Goal: Find specific page/section: Find specific page/section

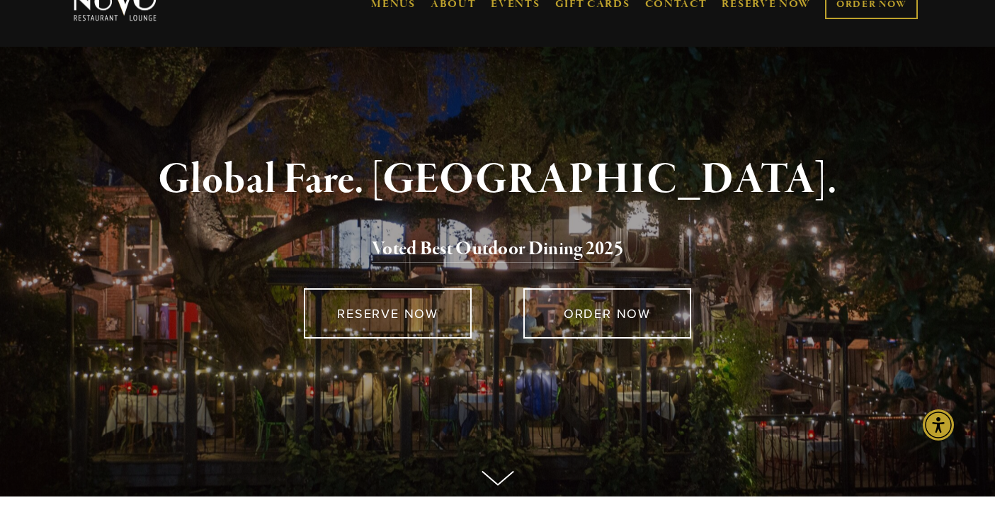
scroll to position [35, 0]
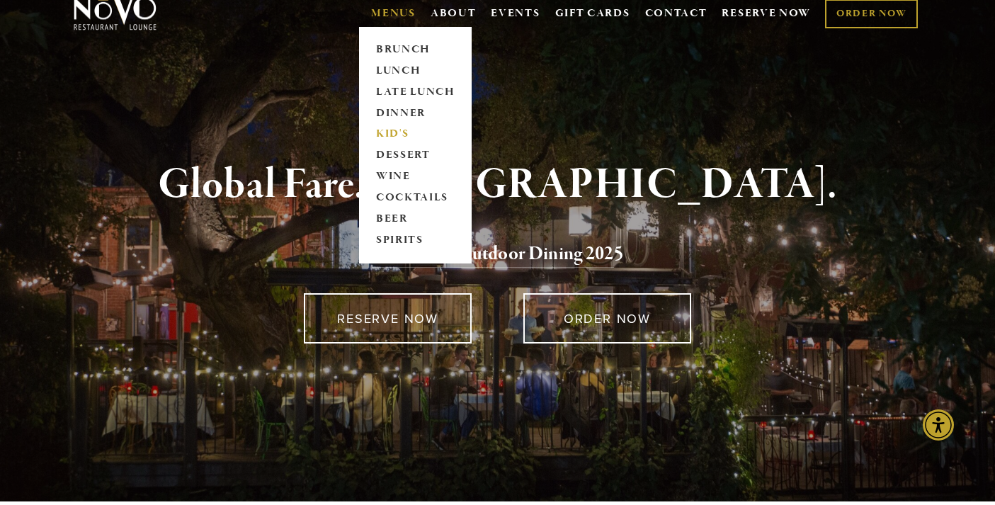
click at [413, 124] on link "KID'S" at bounding box center [415, 134] width 88 height 21
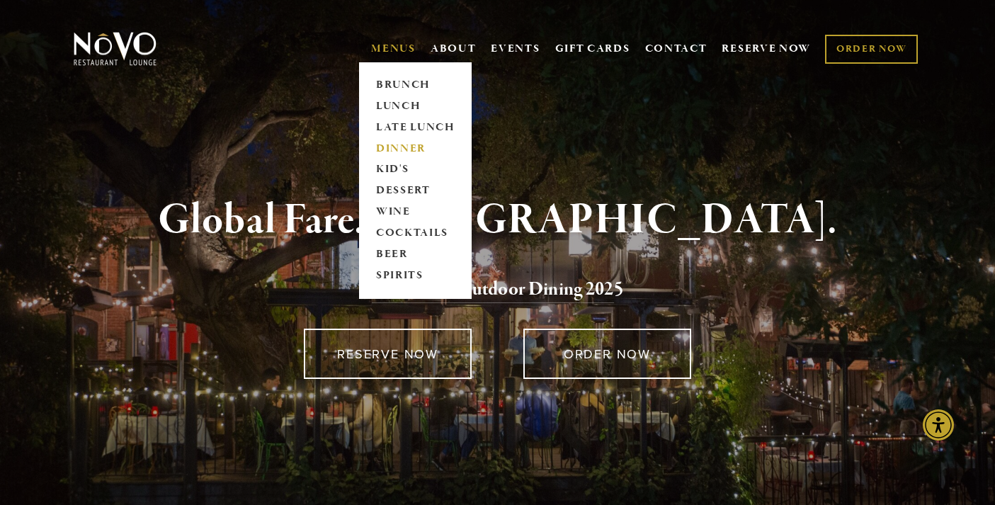
click at [401, 150] on link "DINNER" at bounding box center [415, 148] width 88 height 21
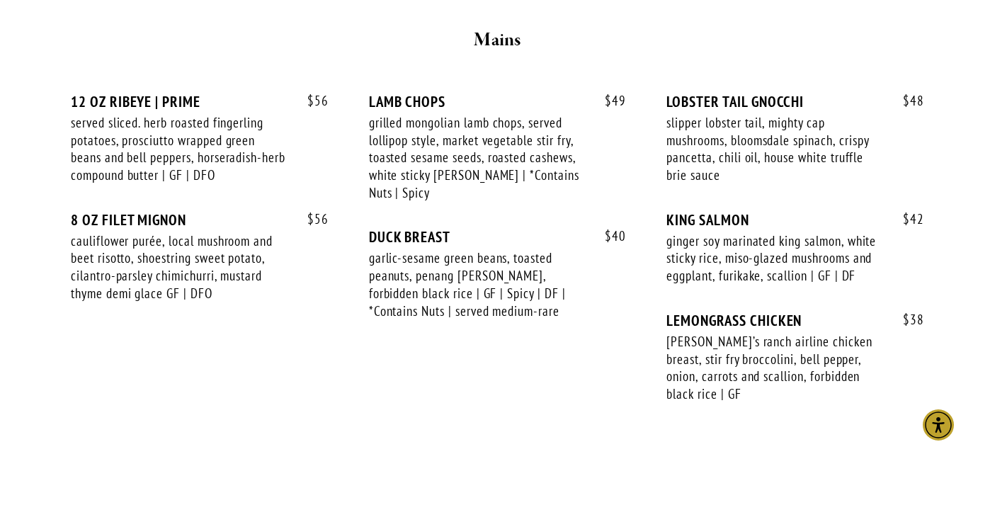
scroll to position [2417, 0]
